Goal: Information Seeking & Learning: Learn about a topic

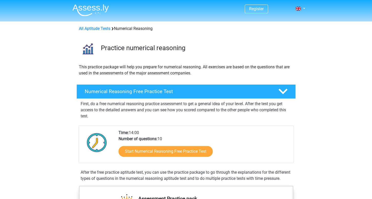
scroll to position [56, 0]
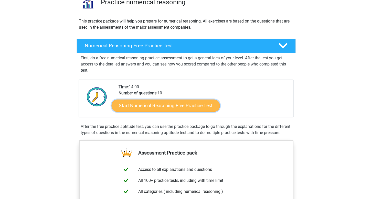
click at [145, 99] on link "Start Numerical Reasoning Free Practice Test" at bounding box center [166, 105] width 108 height 12
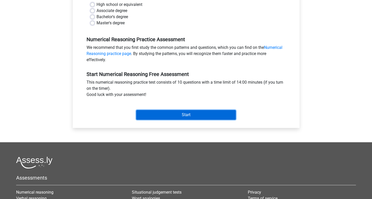
click at [170, 110] on input "Start" at bounding box center [186, 115] width 100 height 10
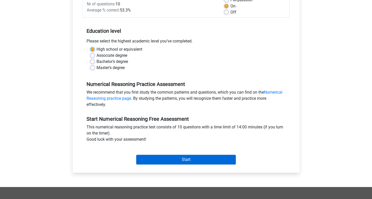
scroll to position [70, 0]
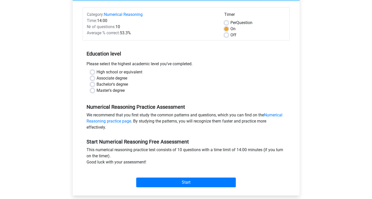
click at [97, 82] on label "Bachelor's degree" at bounding box center [113, 85] width 32 height 6
click at [92, 82] on input "Bachelor's degree" at bounding box center [92, 84] width 4 height 5
radio input "true"
click at [175, 179] on div "Category: Numerical Reasoning Time: 14:00 Nr of questions: 10 Average % correct…" at bounding box center [186, 98] width 219 height 195
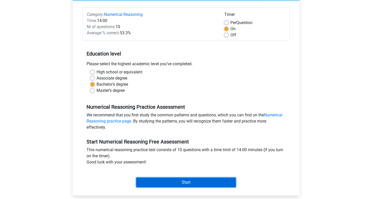
click at [173, 178] on input "Start" at bounding box center [186, 183] width 100 height 10
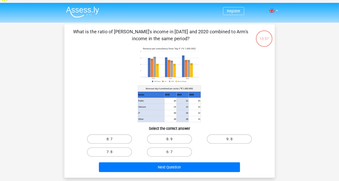
scroll to position [7, 0]
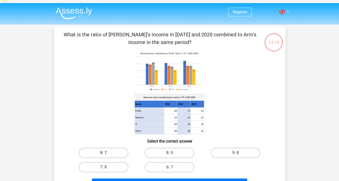
click at [110, 148] on label "8: 7" at bounding box center [103, 153] width 49 height 10
click at [107, 153] on input "8: 7" at bounding box center [104, 154] width 3 height 3
radio input "true"
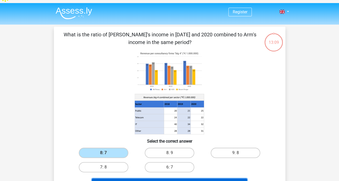
click at [139, 179] on button "Next Question" at bounding box center [169, 184] width 155 height 11
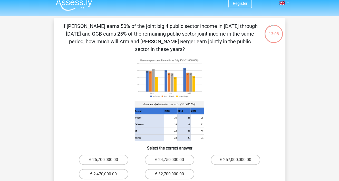
scroll to position [14, 0]
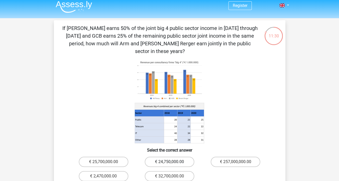
click at [173, 157] on label "€ 24,750,000.00" at bounding box center [169, 162] width 49 height 10
click at [173, 162] on input "€ 24,750,000.00" at bounding box center [170, 163] width 3 height 3
radio input "true"
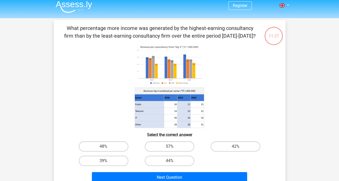
scroll to position [24, 0]
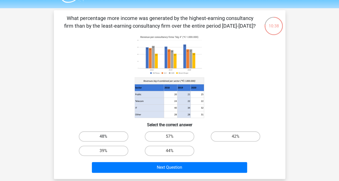
click at [99, 132] on label "48%" at bounding box center [103, 137] width 49 height 10
click at [103, 137] on input "48%" at bounding box center [104, 138] width 3 height 3
radio input "true"
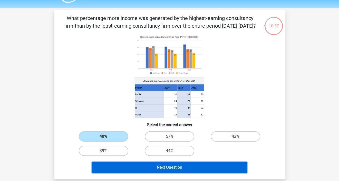
click at [142, 162] on button "Next Question" at bounding box center [169, 167] width 155 height 11
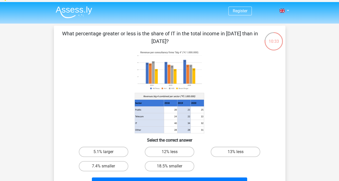
scroll to position [10, 0]
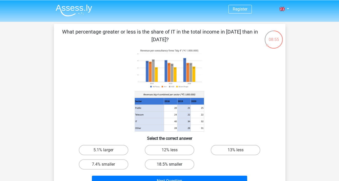
click at [168, 159] on label "18.5% smaller" at bounding box center [169, 164] width 49 height 10
click at [169, 165] on input "18.5% smaller" at bounding box center [170, 166] width 3 height 3
radio input "true"
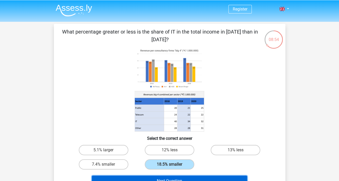
click at [169, 176] on button "Next Question" at bounding box center [169, 181] width 155 height 11
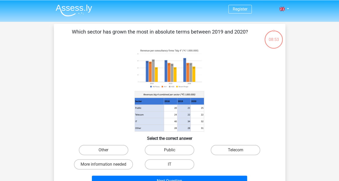
scroll to position [24, 0]
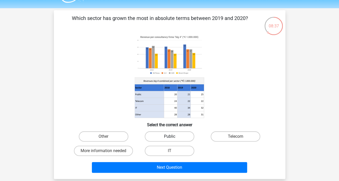
click at [179, 132] on label "Public" at bounding box center [169, 137] width 49 height 10
click at [173, 137] on input "Public" at bounding box center [170, 138] width 3 height 3
radio input "true"
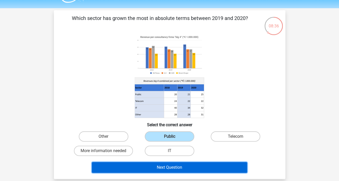
click at [180, 162] on button "Next Question" at bounding box center [169, 167] width 155 height 11
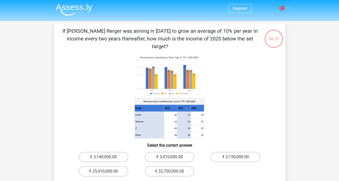
scroll to position [11, 0]
click at [165, 152] on label "€ 3,410,000.00" at bounding box center [169, 157] width 49 height 10
click at [169, 157] on input "€ 3,410,000.00" at bounding box center [170, 158] width 3 height 3
radio input "true"
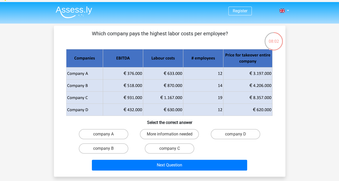
scroll to position [0, 0]
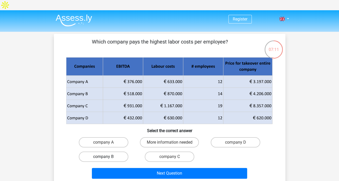
click at [113, 152] on label "company B" at bounding box center [103, 157] width 49 height 10
click at [107, 157] on input "company B" at bounding box center [104, 158] width 3 height 3
radio input "true"
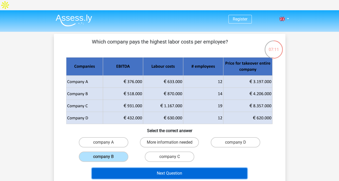
click at [137, 168] on button "Next Question" at bounding box center [169, 173] width 155 height 11
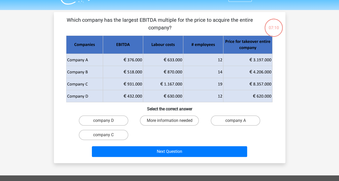
scroll to position [24, 0]
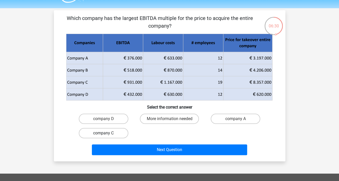
click at [112, 128] on label "company C" at bounding box center [103, 133] width 49 height 10
click at [107, 133] on input "company C" at bounding box center [104, 134] width 3 height 3
radio input "true"
click at [114, 128] on label "company C" at bounding box center [103, 133] width 49 height 10
click at [107, 133] on input "company C" at bounding box center [104, 134] width 3 height 3
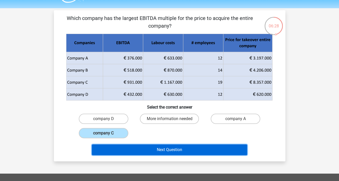
click at [137, 145] on button "Next Question" at bounding box center [169, 150] width 155 height 11
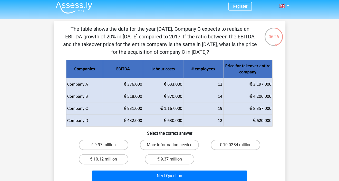
scroll to position [17, 0]
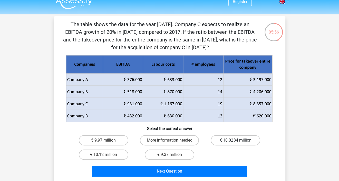
click at [226, 135] on label "€ 10.0284 million" at bounding box center [234, 140] width 49 height 10
click at [235, 140] on input "€ 10.0284 million" at bounding box center [236, 141] width 3 height 3
radio input "true"
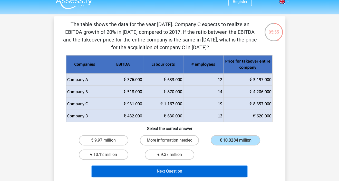
click at [216, 166] on button "Next Question" at bounding box center [169, 171] width 155 height 11
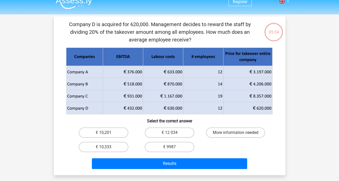
scroll to position [24, 0]
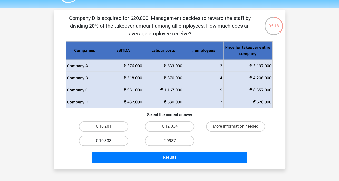
click at [108, 136] on label "€ 10,333" at bounding box center [103, 141] width 49 height 10
click at [107, 141] on input "€ 10,333" at bounding box center [104, 142] width 3 height 3
radio input "true"
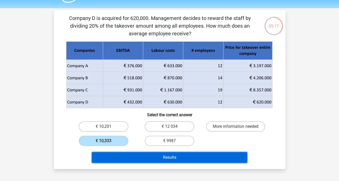
click at [128, 152] on button "Results" at bounding box center [169, 157] width 155 height 11
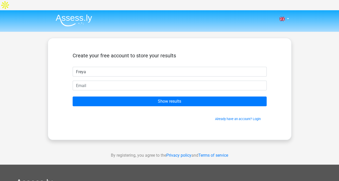
type input "Freya"
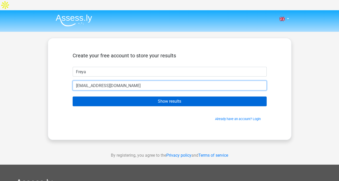
type input "fgbellamy02@gmail.com"
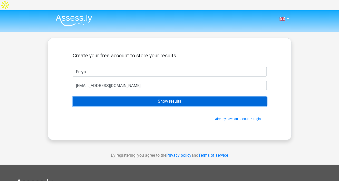
click at [126, 97] on input "Show results" at bounding box center [170, 102] width 194 height 10
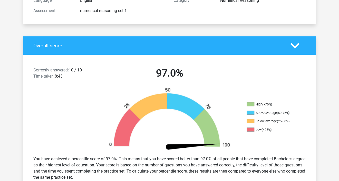
scroll to position [85, 0]
